Goal: Information Seeking & Learning: Learn about a topic

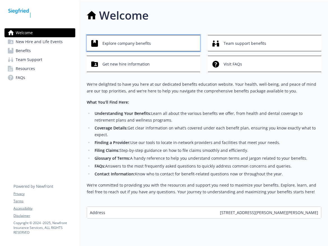
click at [129, 42] on span "Explore company benefits" at bounding box center [126, 43] width 48 height 11
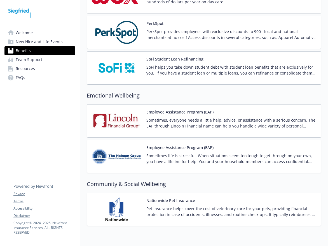
scroll to position [957, 0]
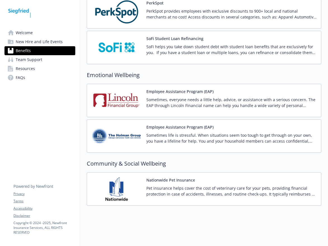
click at [163, 142] on div "Sometimes life is stressful. When situations seem too tough to get through on y…" at bounding box center [231, 140] width 170 height 16
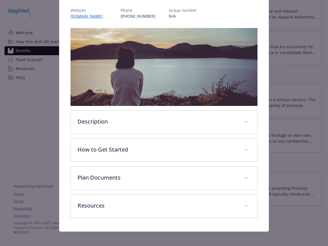
scroll to position [73, 0]
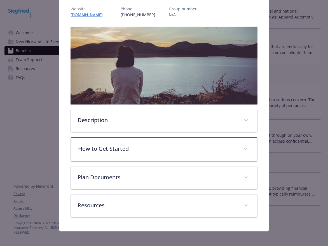
click at [162, 147] on p "How to Get Started" at bounding box center [157, 148] width 158 height 8
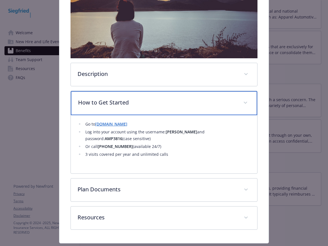
scroll to position [129, 0]
